Goal: Ask a question

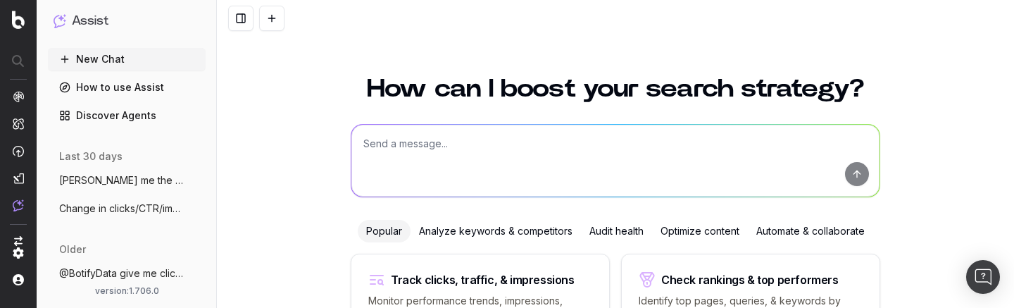
click at [382, 131] on textarea at bounding box center [615, 161] width 528 height 72
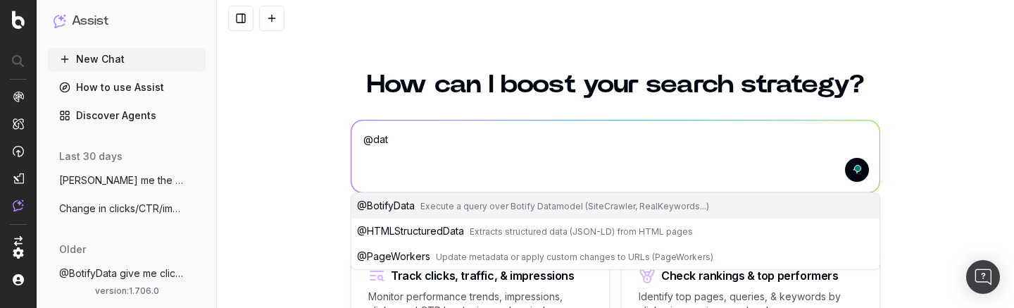
type textarea "@dat"
click at [411, 204] on span "@ BotifyData" at bounding box center [386, 205] width 58 height 12
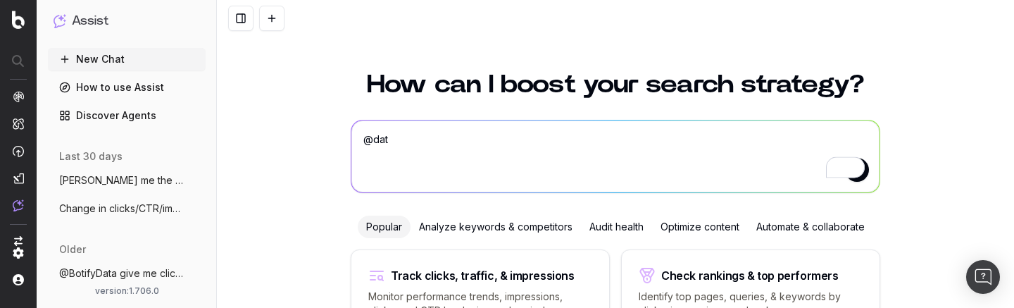
click at [442, 145] on textarea "@BotifyData" at bounding box center [615, 156] width 528 height 72
click at [481, 135] on textarea "@BotifyData give me the data for the last 7 days" at bounding box center [615, 156] width 528 height 72
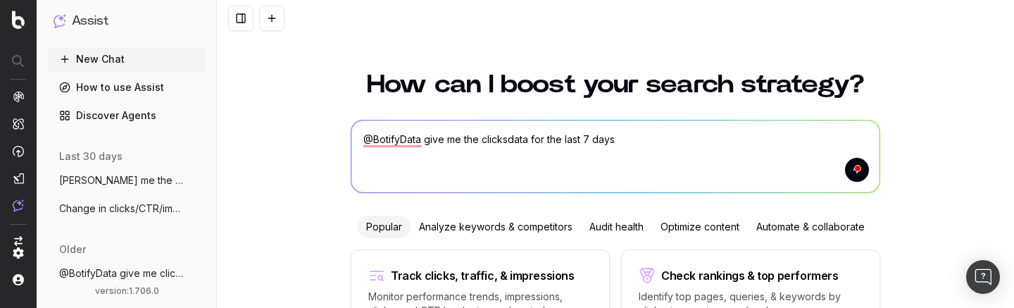
type textarea "@BotifyData give me the clicks data for the last 7 days"
click at [673, 154] on textarea "@BotifyData give me the clicks data for the last 7 days" at bounding box center [615, 156] width 528 height 72
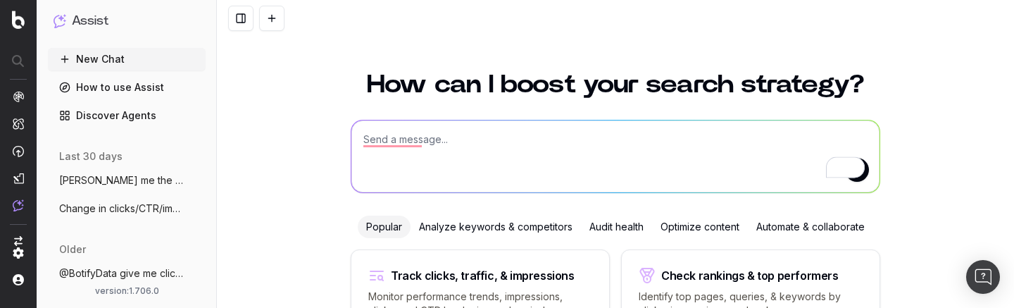
scroll to position [0, 0]
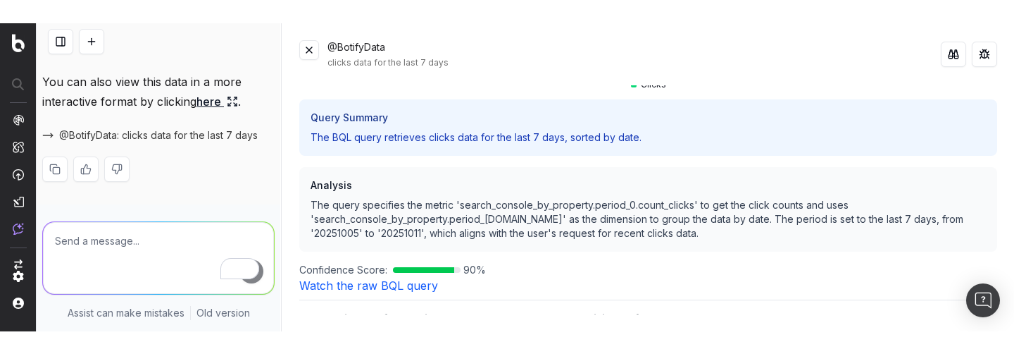
scroll to position [464, 0]
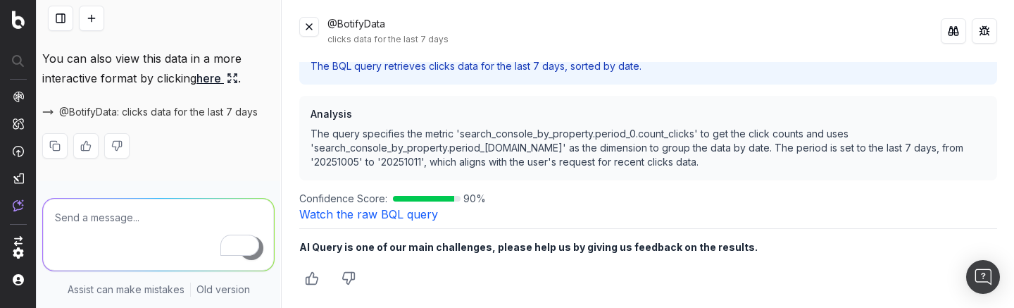
click at [311, 280] on icon "Thumbs up" at bounding box center [312, 278] width 14 height 14
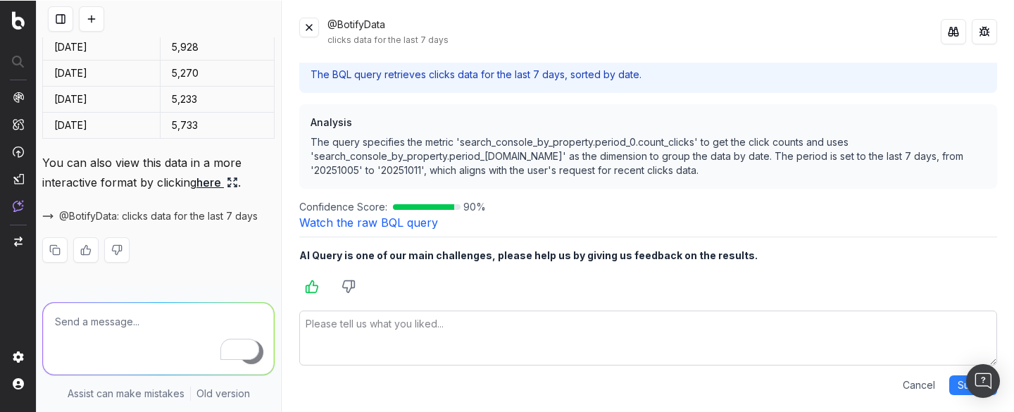
scroll to position [214, 0]
